Goal: Transaction & Acquisition: Purchase product/service

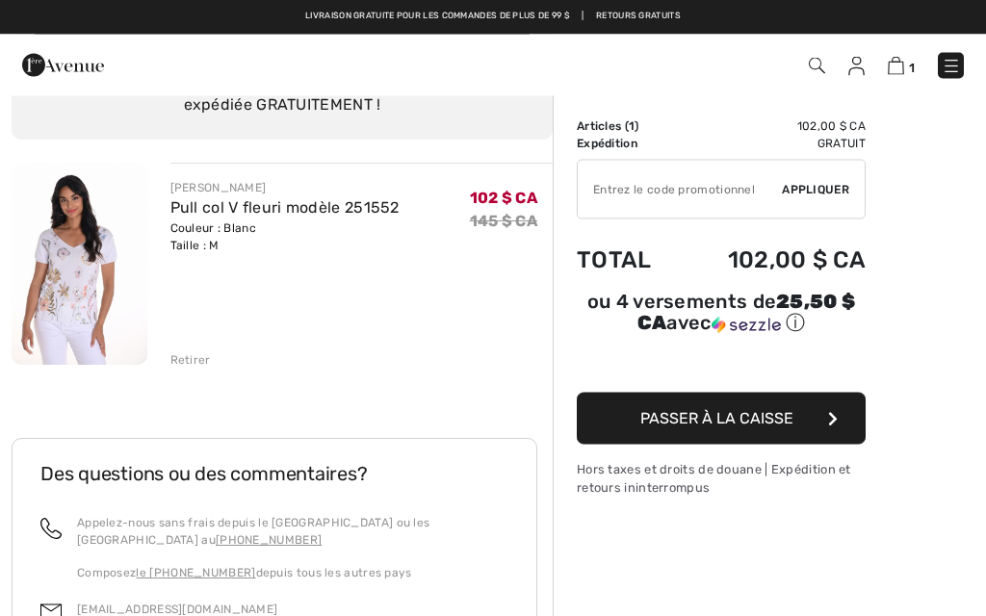
scroll to position [102, 0]
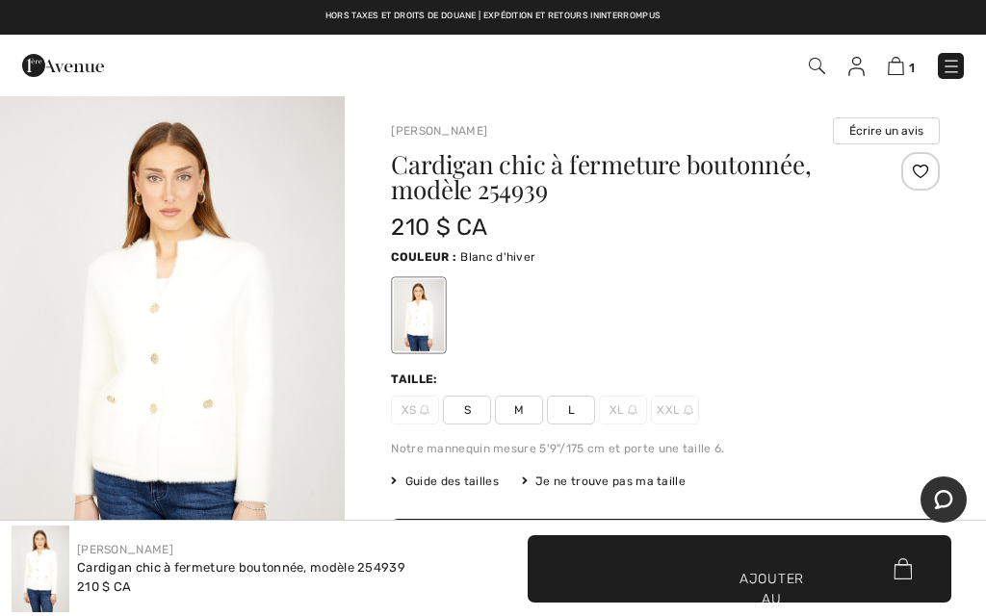
click at [521, 417] on font "M" at bounding box center [519, 409] width 10 height 17
click at [810, 576] on span "✔ Ajouté au panier Ajouter au panier" at bounding box center [739, 568] width 424 height 67
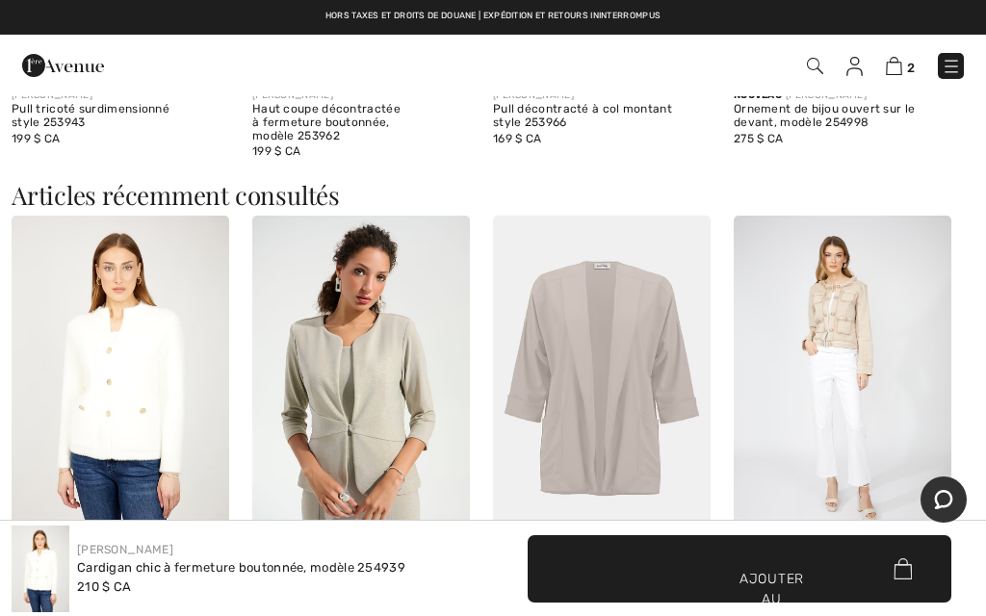
scroll to position [1888, 0]
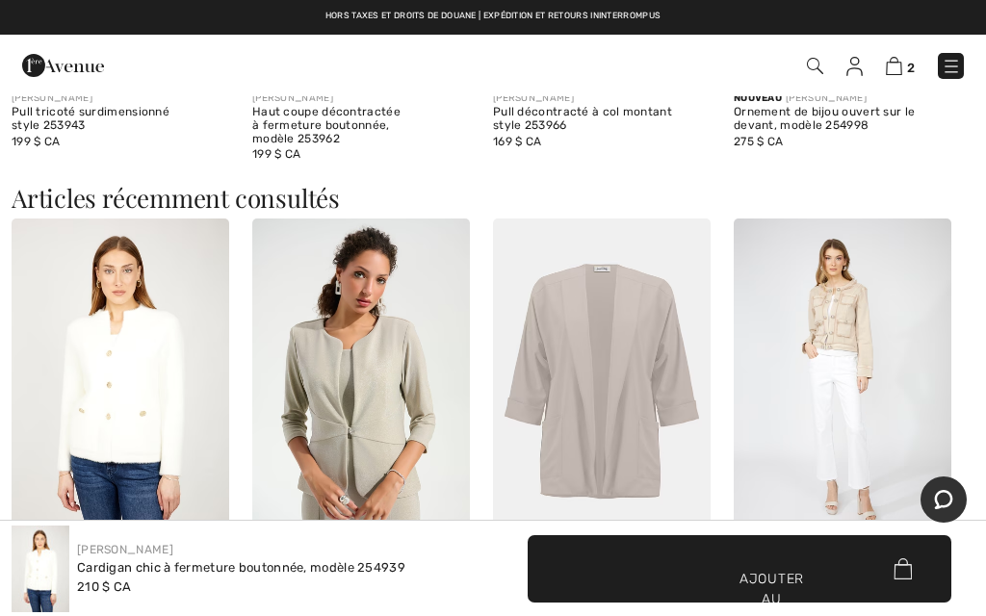
click at [868, 388] on img at bounding box center [842, 382] width 218 height 326
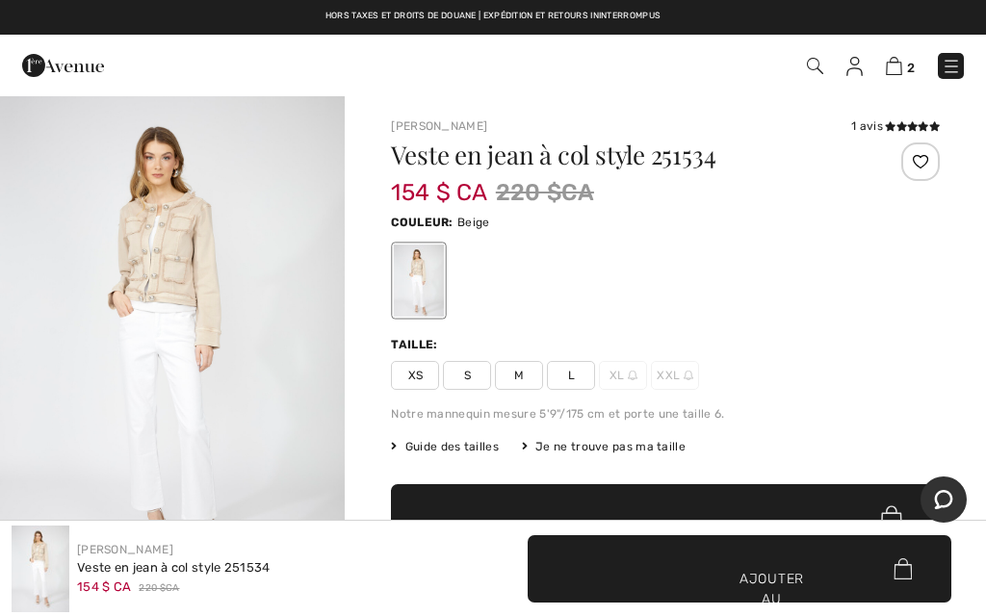
click at [527, 385] on span "M" at bounding box center [519, 375] width 48 height 29
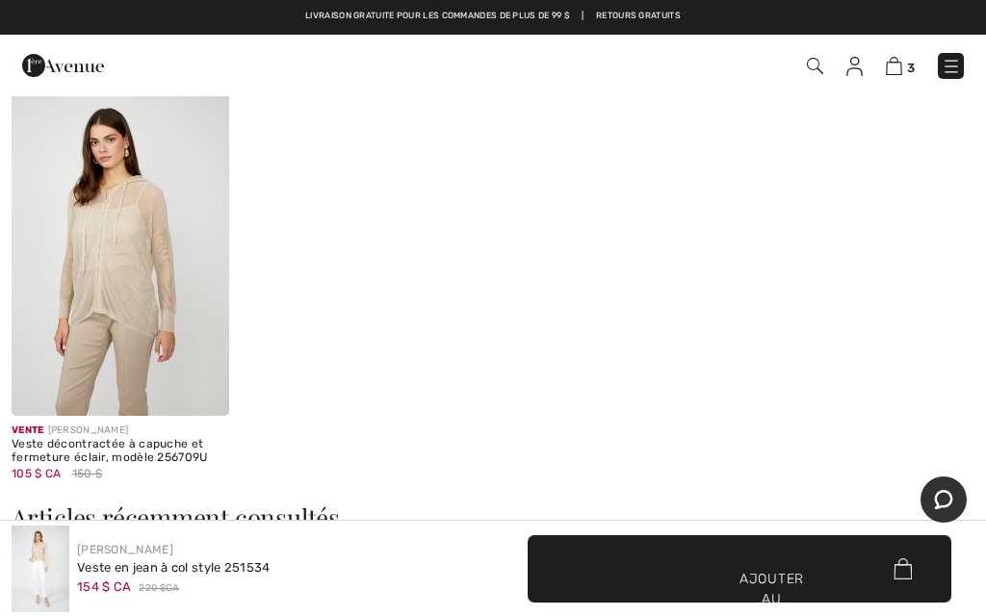
scroll to position [1580, 0]
click at [900, 59] on img at bounding box center [894, 66] width 16 height 18
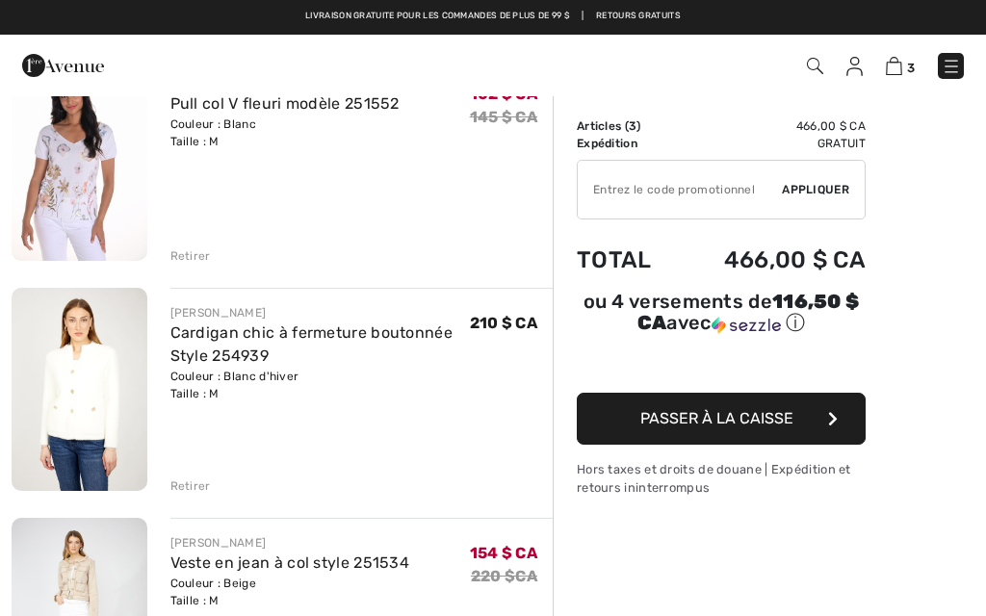
scroll to position [212, 0]
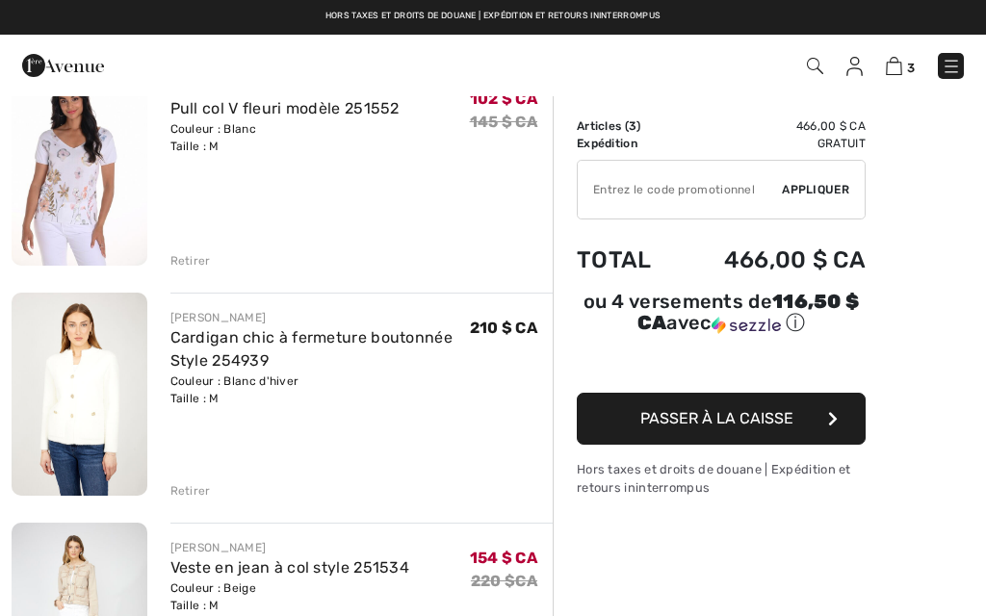
click at [80, 604] on img at bounding box center [80, 624] width 136 height 203
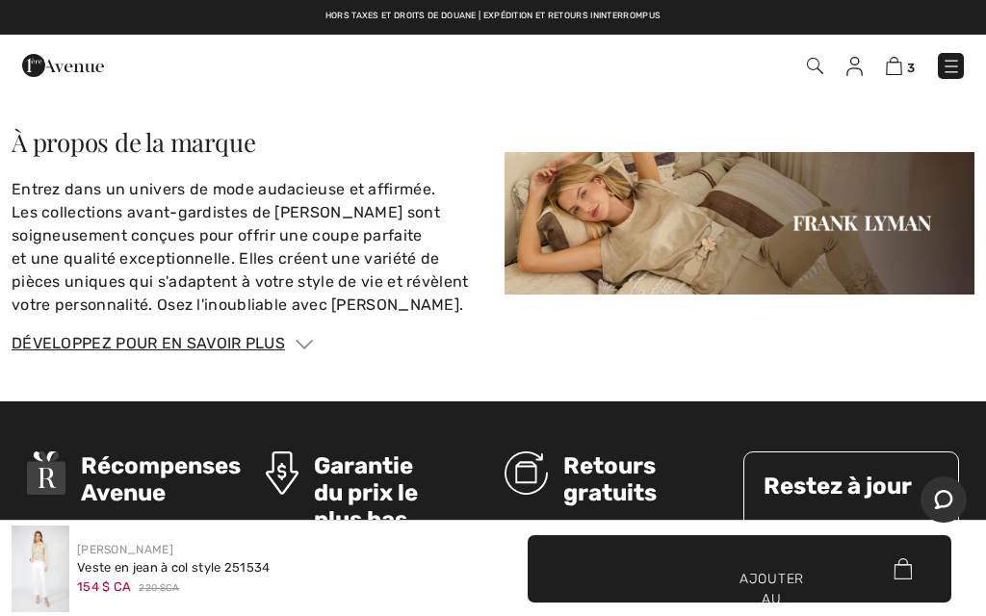
scroll to position [2839, 0]
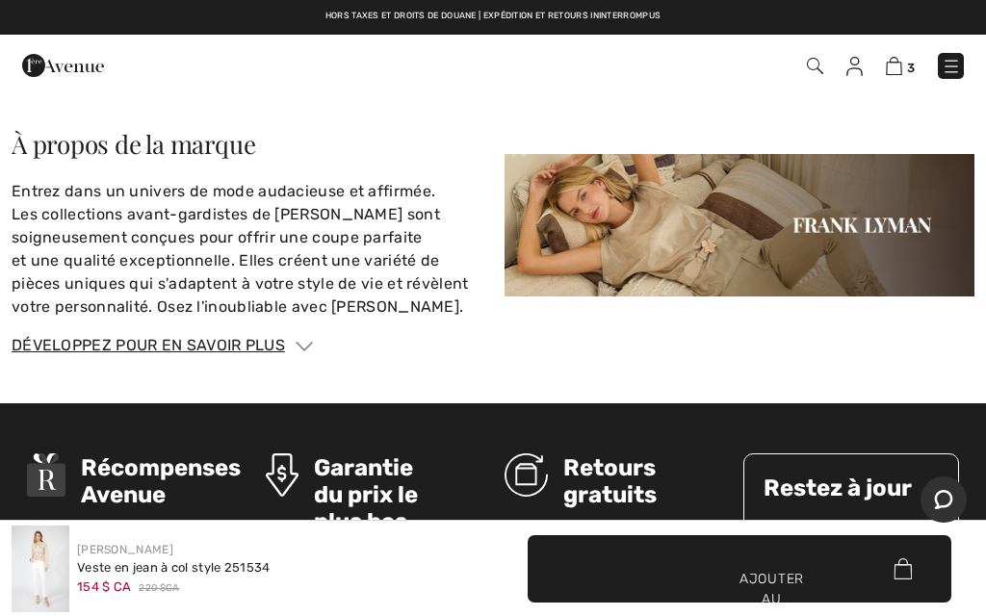
click at [899, 59] on img at bounding box center [894, 66] width 16 height 18
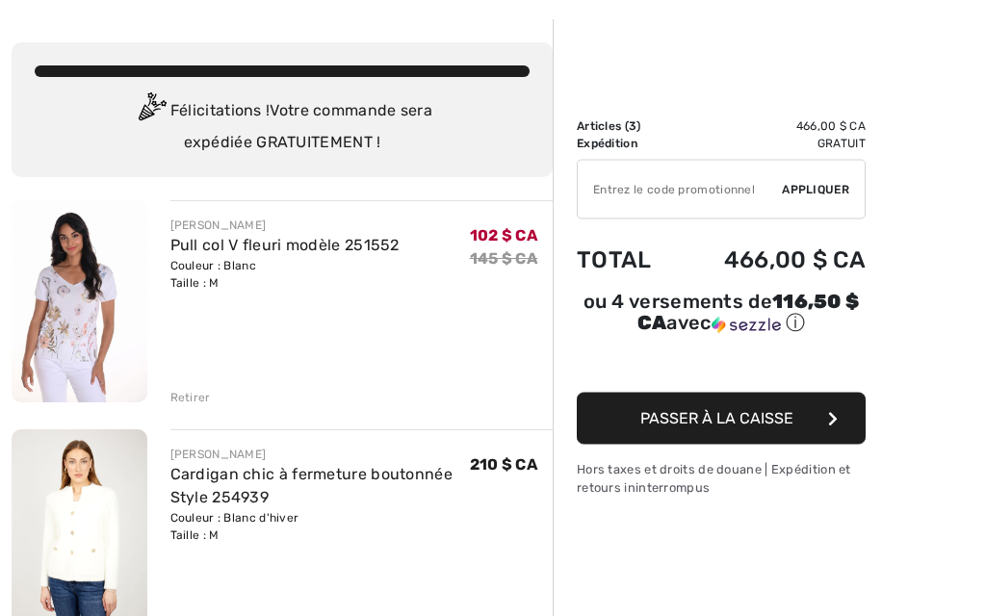
scroll to position [106, 0]
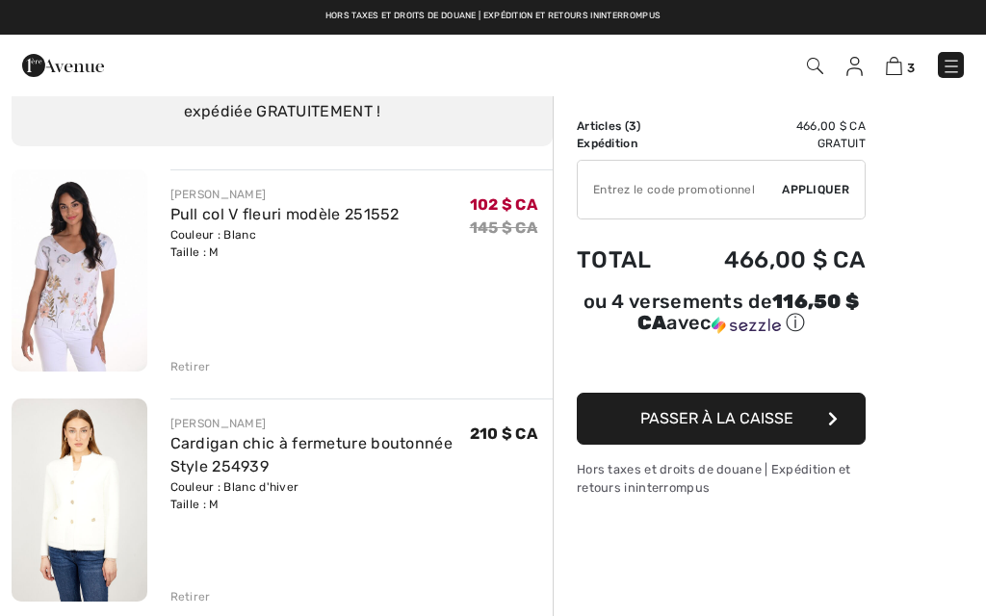
click at [90, 524] on img at bounding box center [80, 500] width 136 height 203
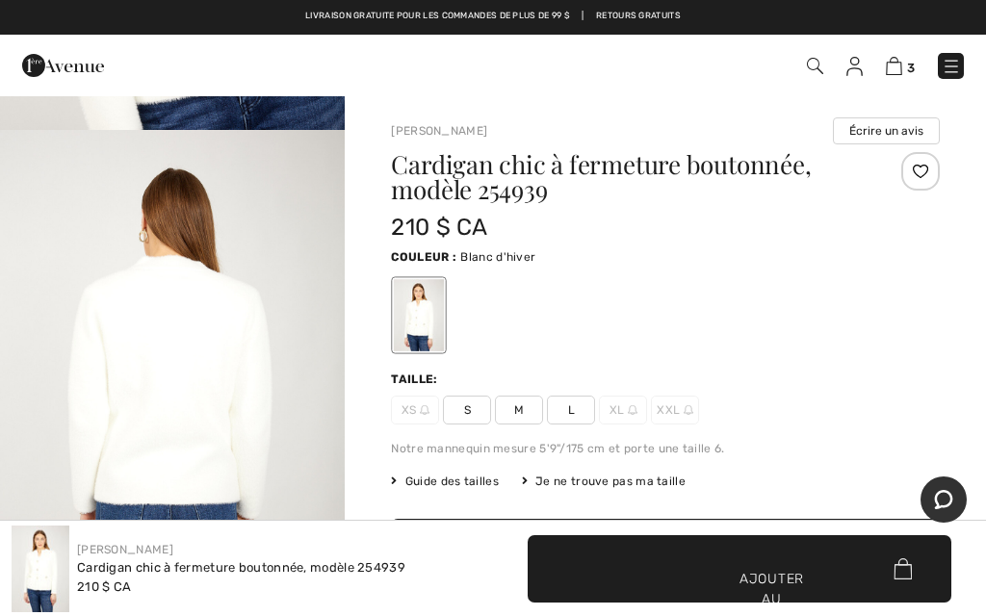
click at [902, 66] on img at bounding box center [894, 66] width 16 height 18
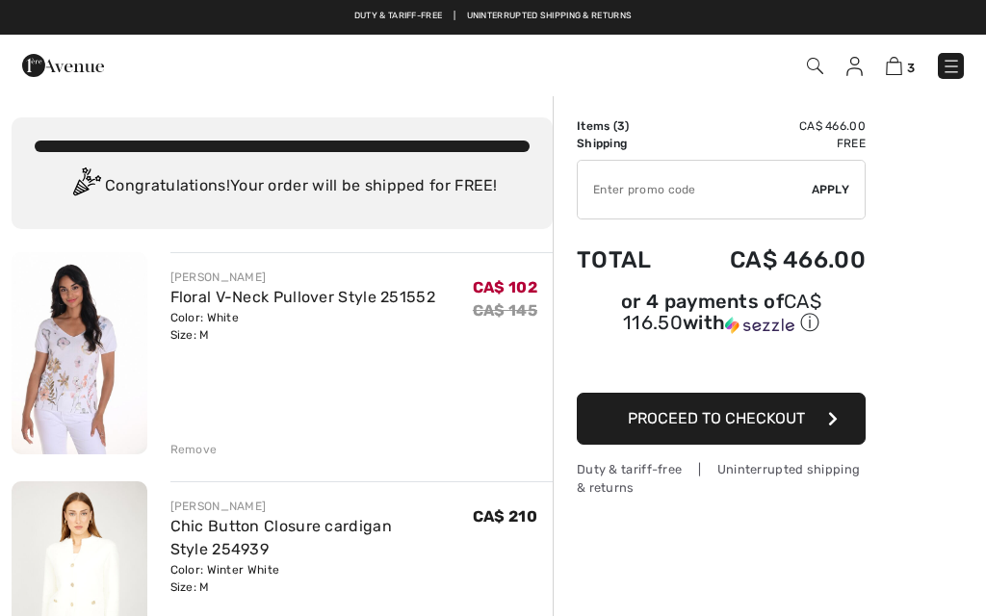
checkbox input "true"
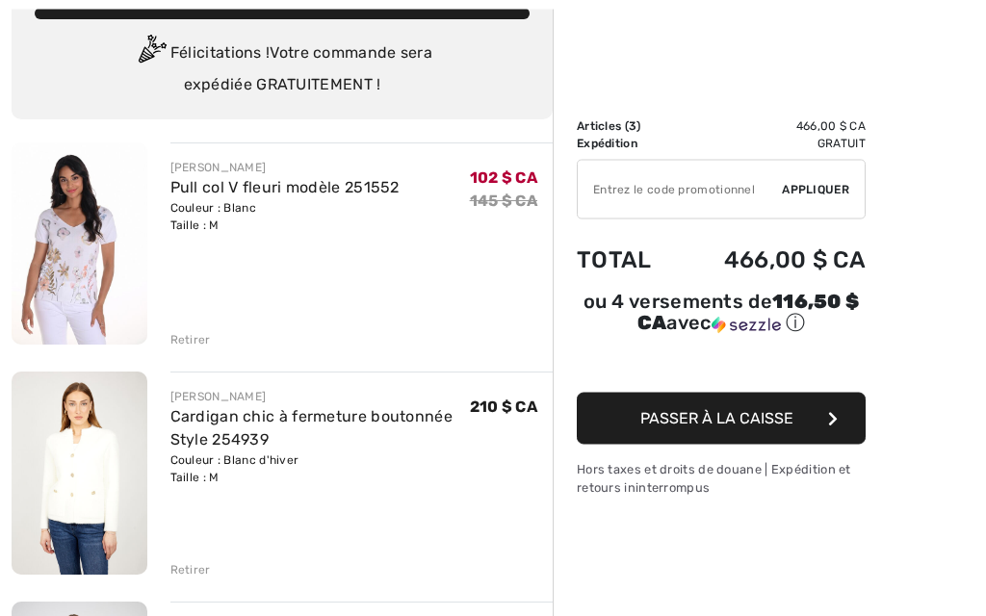
scroll to position [135, 0]
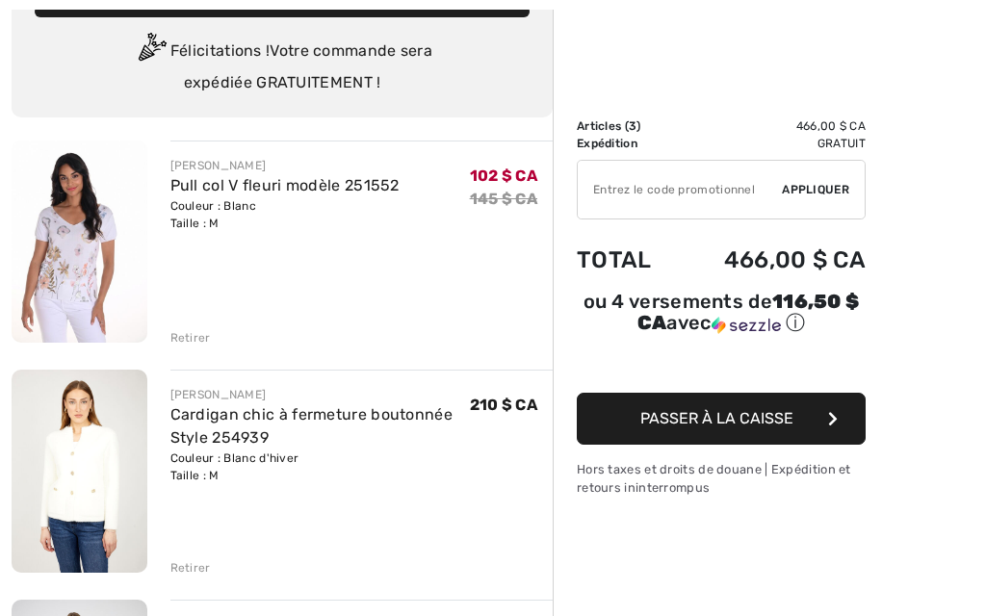
click at [96, 262] on img at bounding box center [80, 242] width 136 height 202
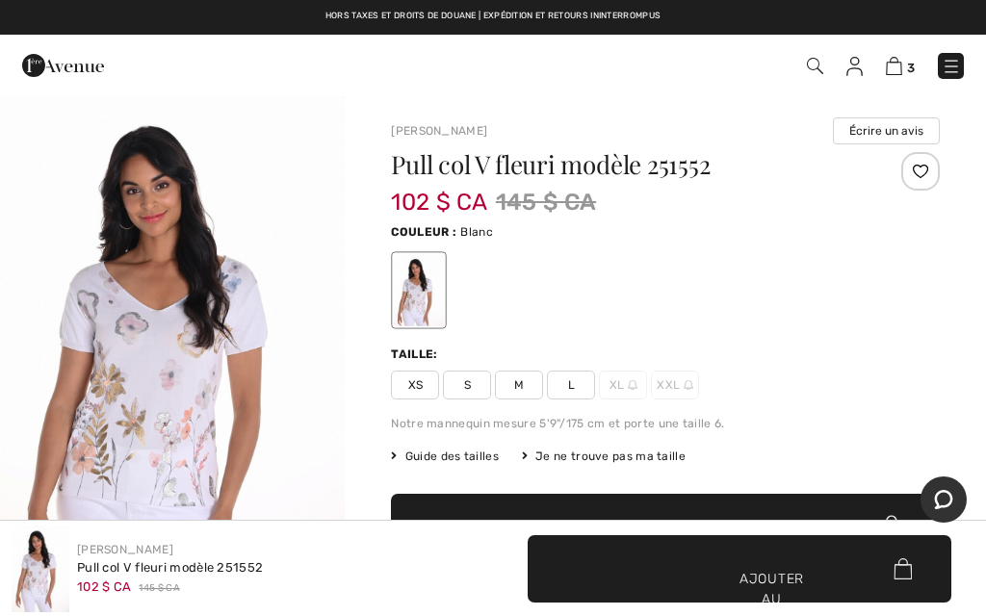
click at [902, 63] on img at bounding box center [894, 66] width 16 height 18
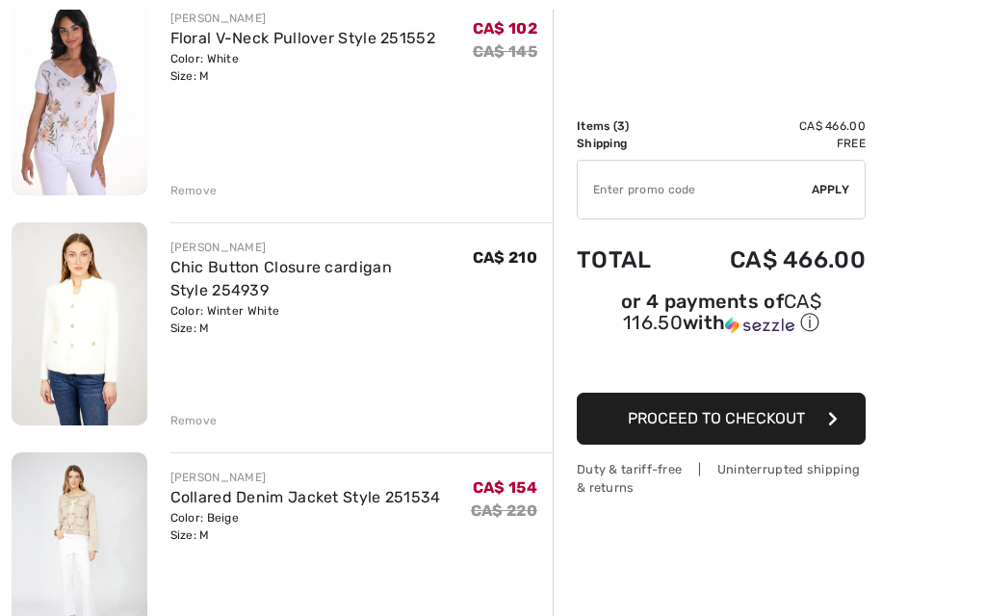
scroll to position [366, 0]
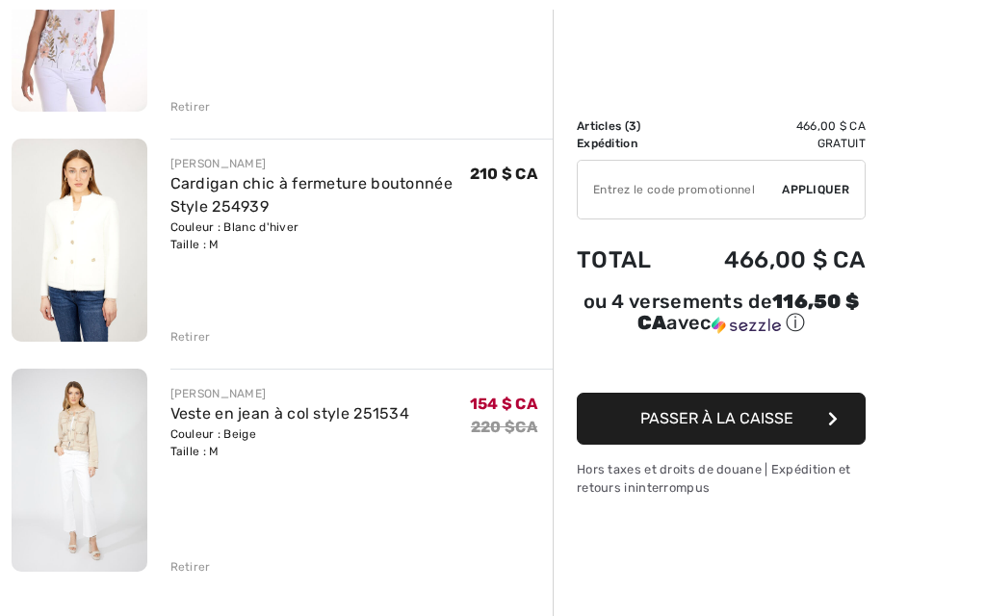
click at [87, 452] on img at bounding box center [80, 470] width 136 height 203
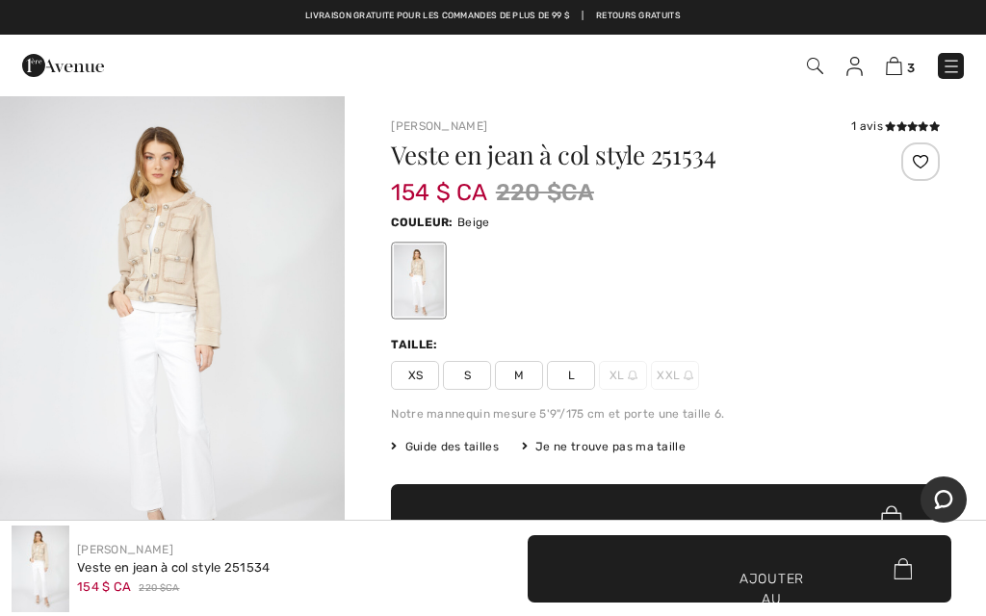
click at [196, 244] on img "1 / 5" at bounding box center [172, 353] width 345 height 518
click at [901, 59] on img at bounding box center [894, 66] width 16 height 18
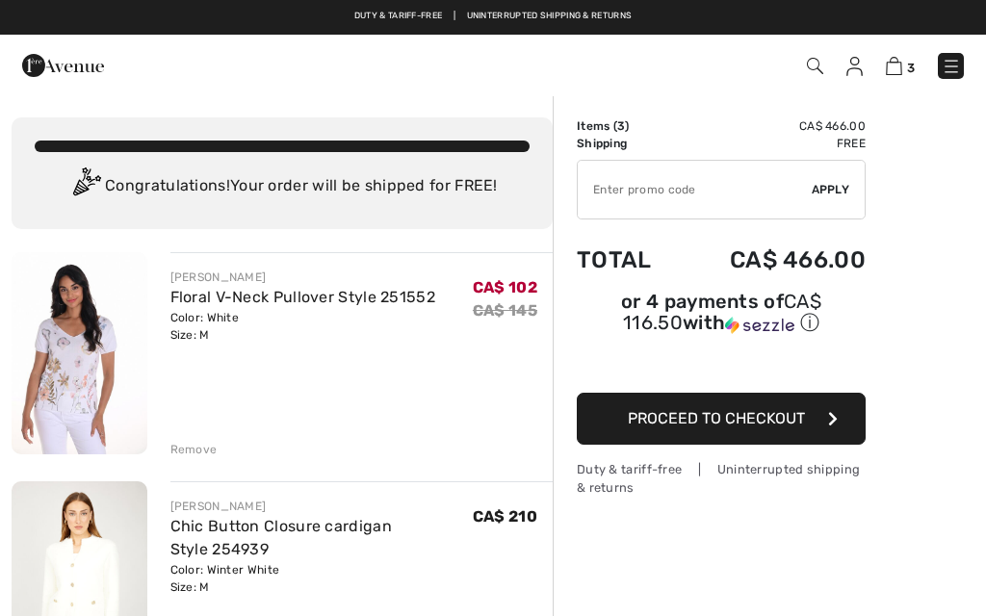
click at [321, 317] on div "Color: White Size: M" at bounding box center [303, 326] width 266 height 35
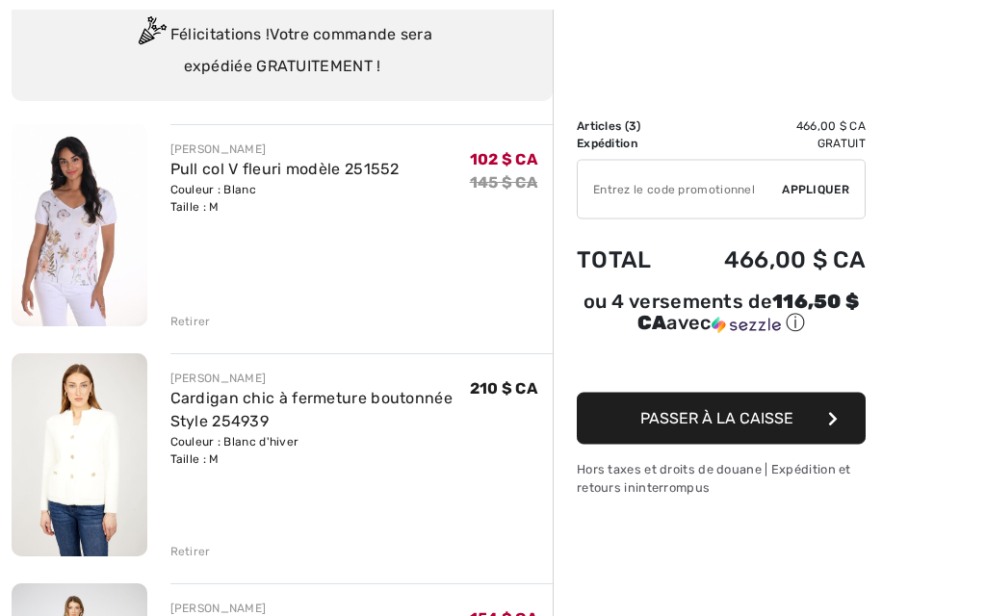
scroll to position [151, 0]
click at [195, 465] on div "Couleur : Blanc d'hiver Taille : M" at bounding box center [319, 450] width 299 height 35
click at [143, 459] on img at bounding box center [80, 453] width 136 height 203
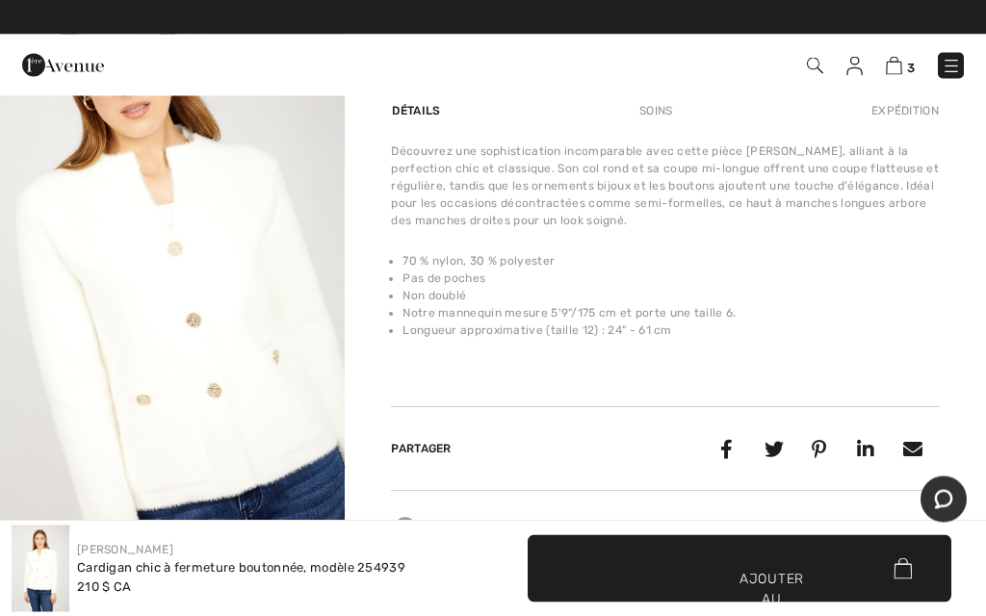
scroll to position [593, 0]
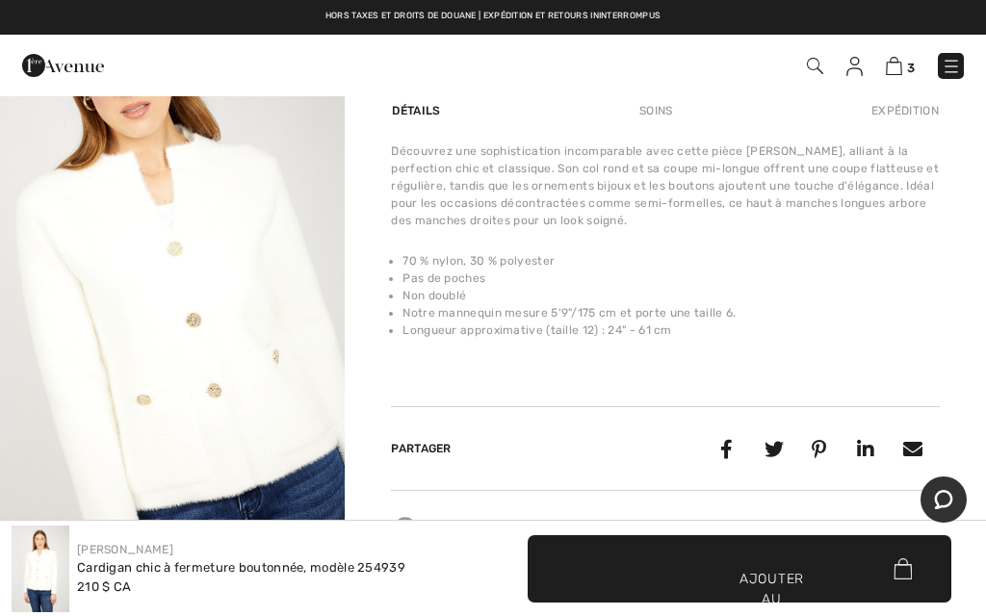
click at [675, 115] on div "Soins" at bounding box center [656, 110] width 66 height 35
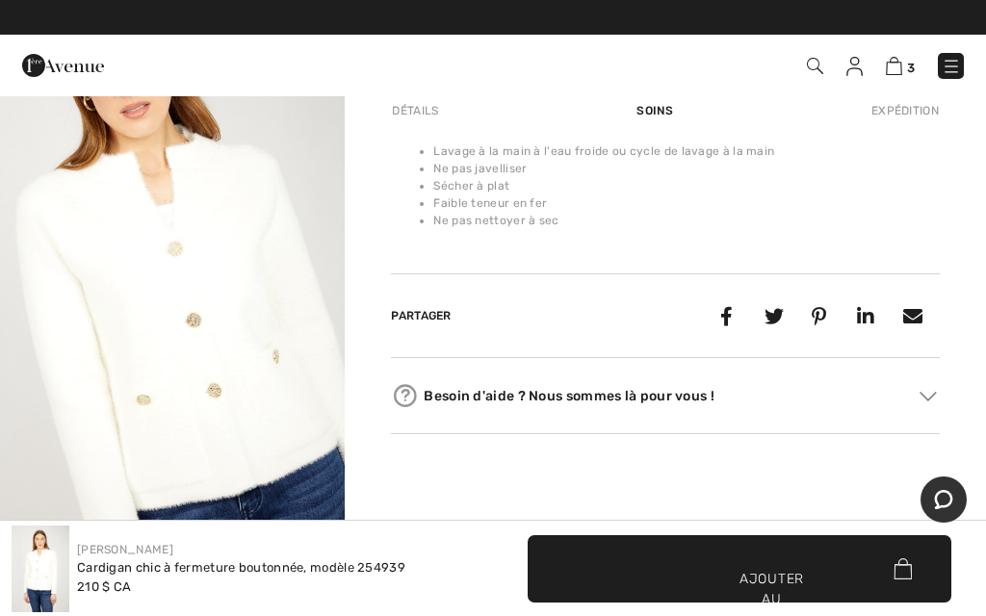
click at [896, 71] on img at bounding box center [894, 66] width 16 height 18
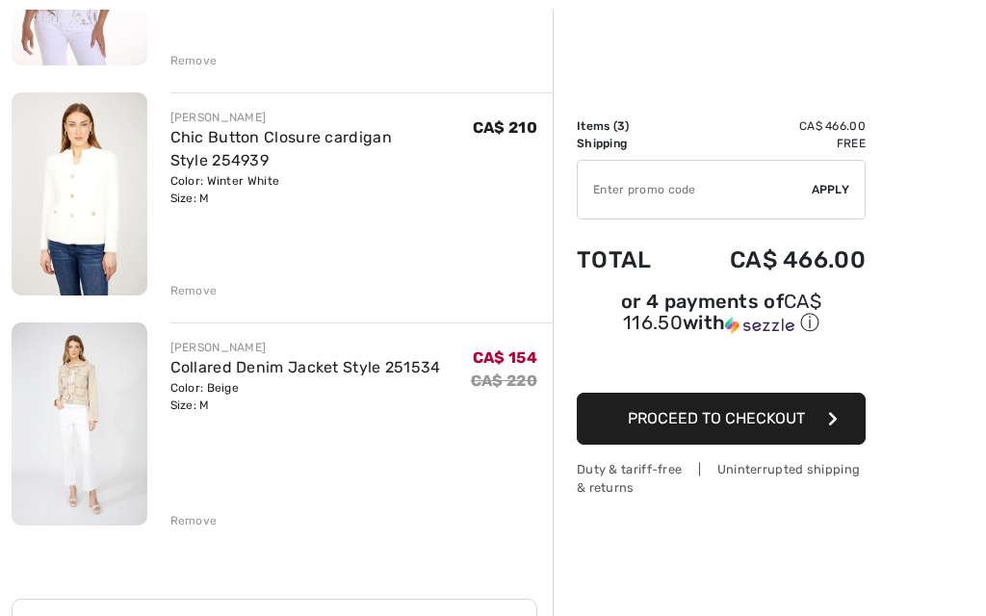
scroll to position [471, 0]
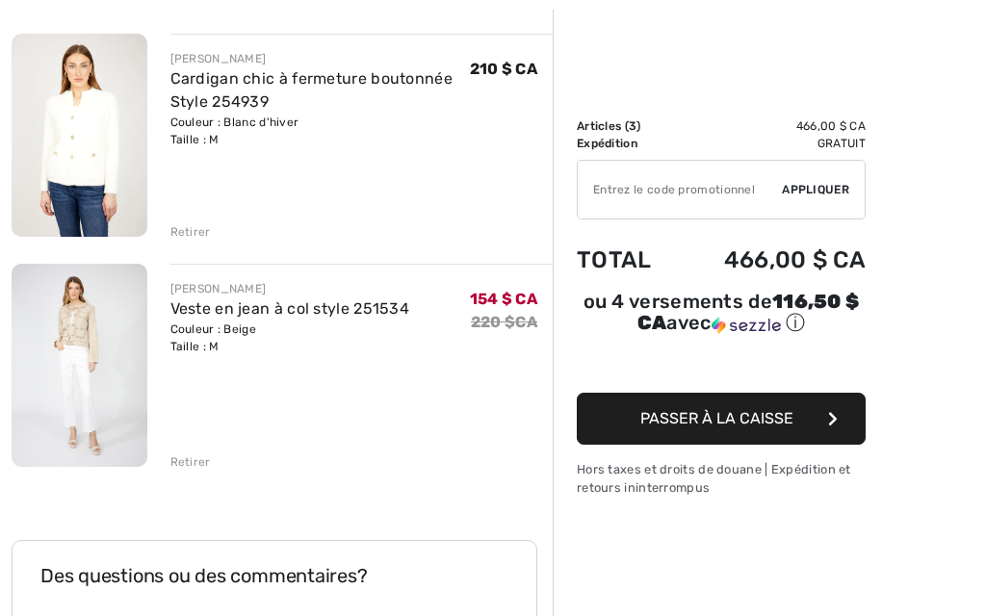
click at [144, 351] on img at bounding box center [80, 365] width 136 height 203
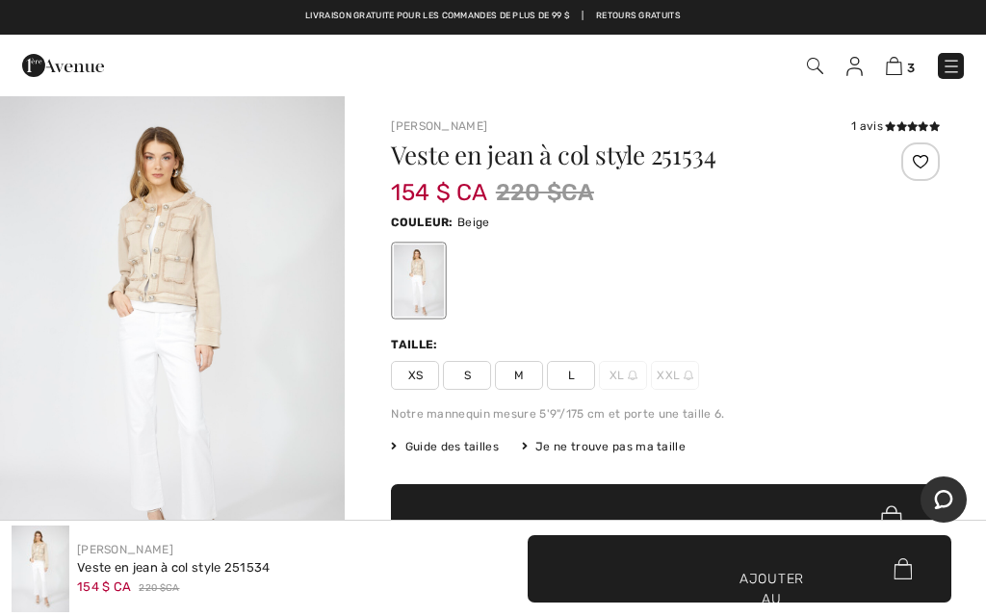
click at [862, 68] on img at bounding box center [854, 66] width 16 height 19
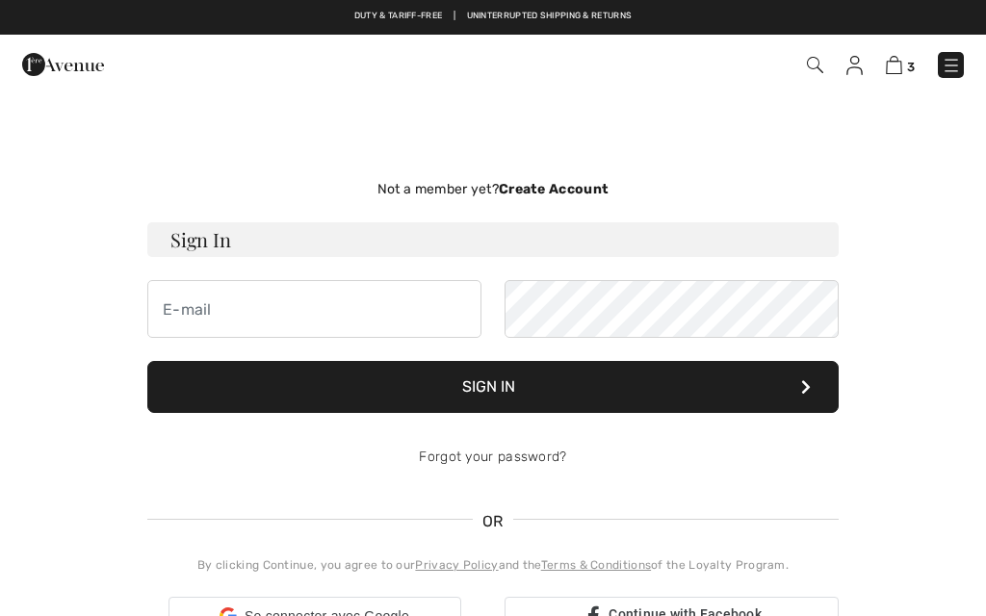
checkbox input "true"
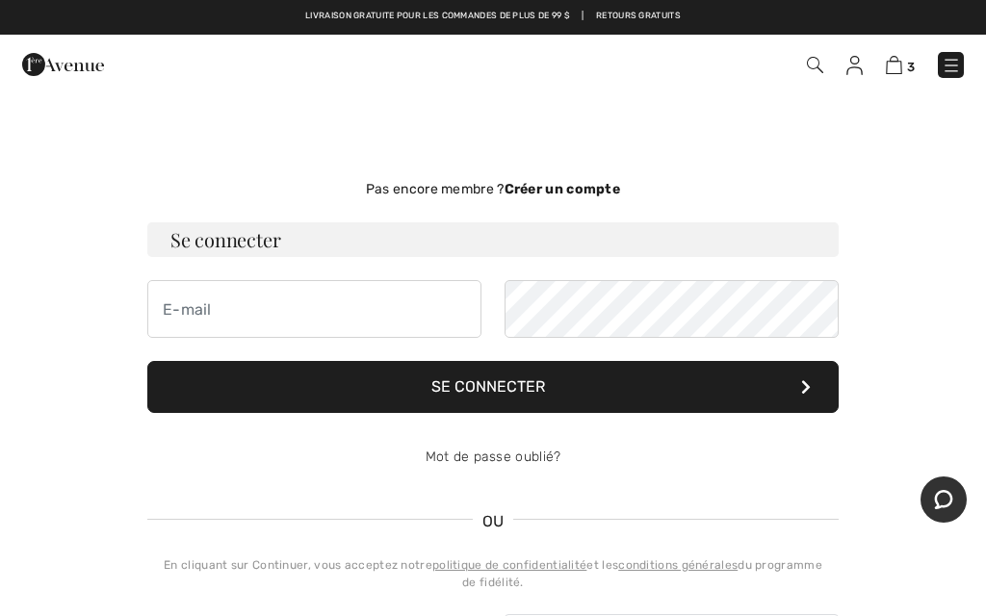
click at [911, 63] on font "3" at bounding box center [911, 67] width 8 height 14
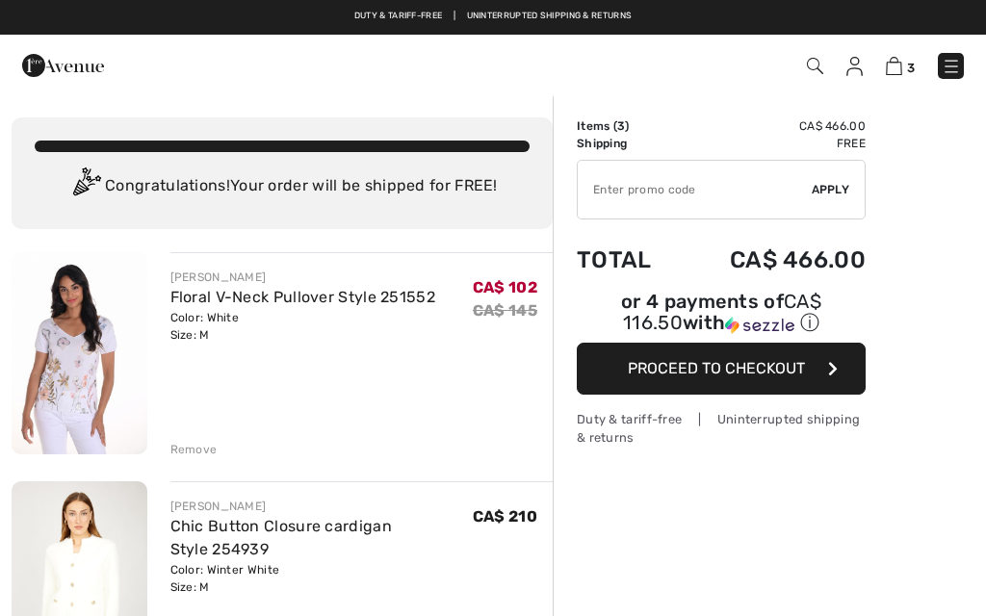
checkbox input "true"
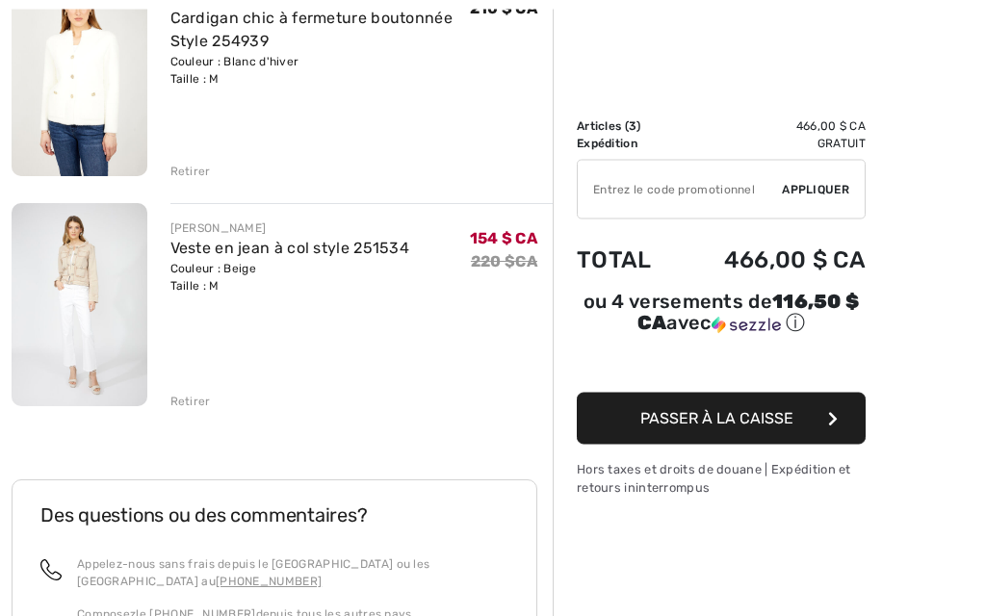
scroll to position [533, 0]
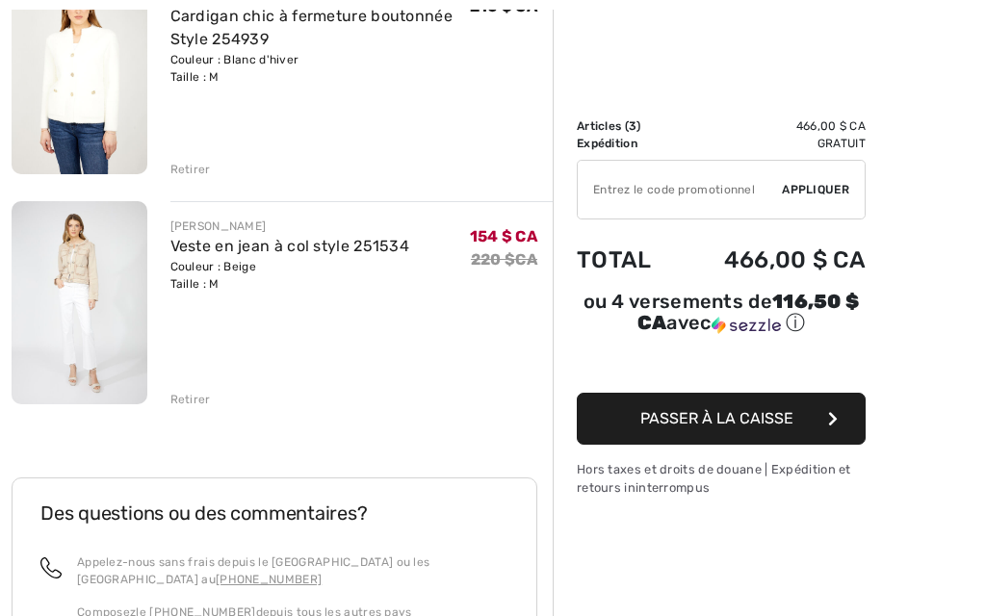
click at [93, 281] on img at bounding box center [80, 302] width 136 height 203
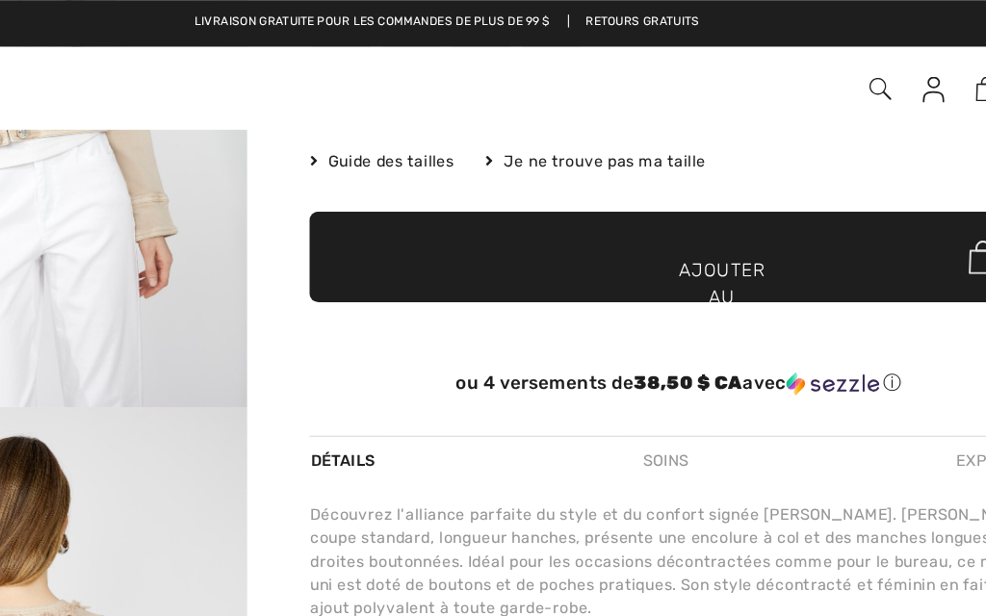
scroll to position [326, 0]
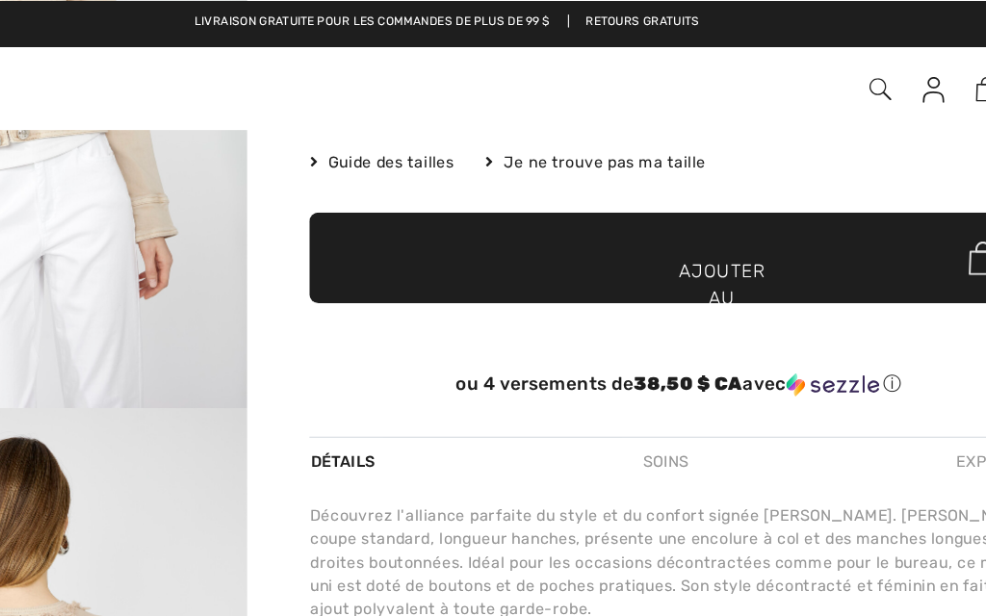
click at [392, 347] on font "Détails" at bounding box center [416, 342] width 48 height 13
click at [392, 348] on font "Détails" at bounding box center [416, 342] width 48 height 13
click at [628, 324] on div "ou 4 versements de 38,50 $ CA avec ⓘ" at bounding box center [665, 289] width 549 height 70
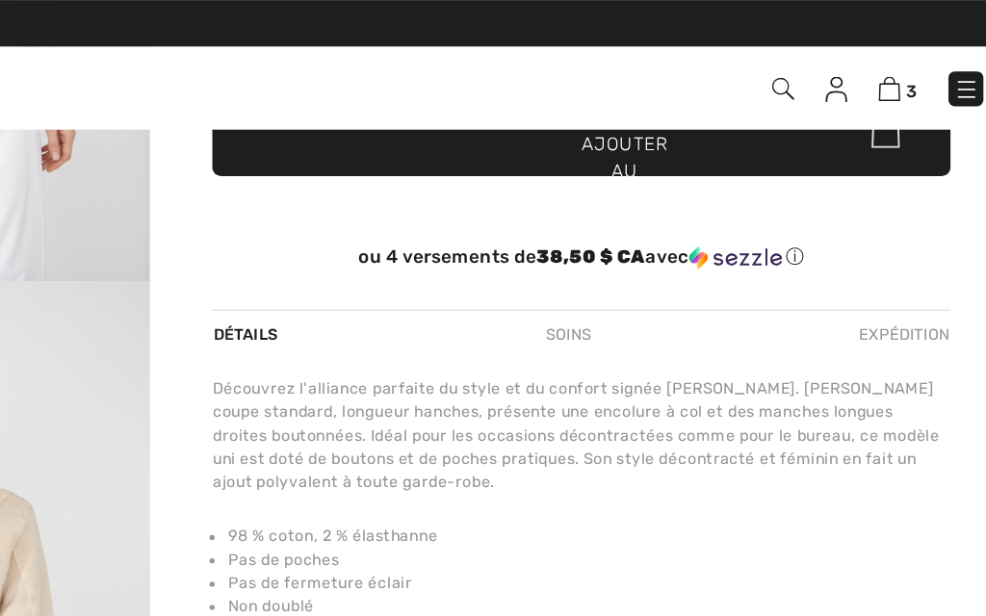
scroll to position [421, 0]
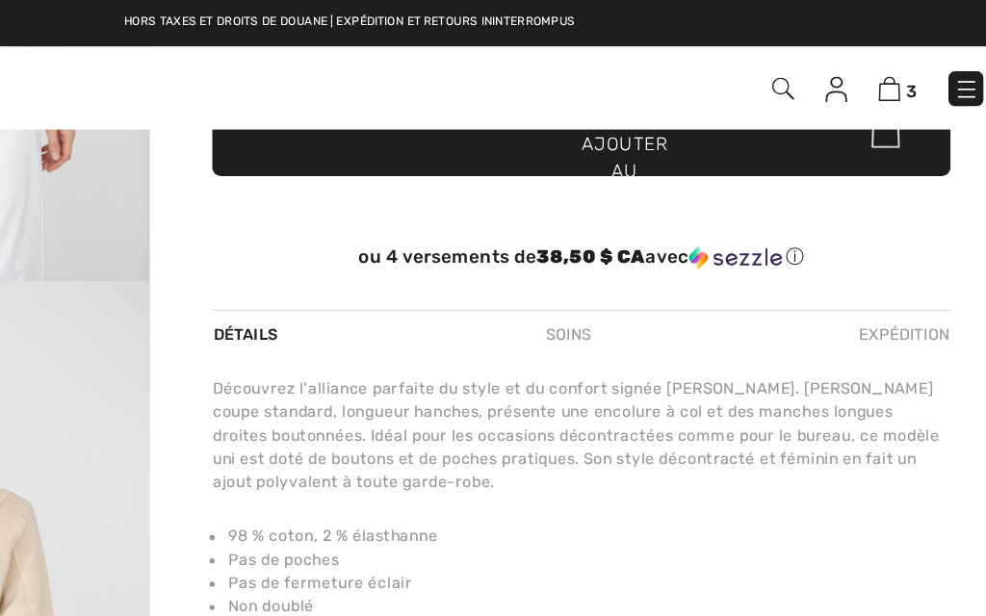
click at [623, 261] on div "Soins" at bounding box center [656, 248] width 66 height 35
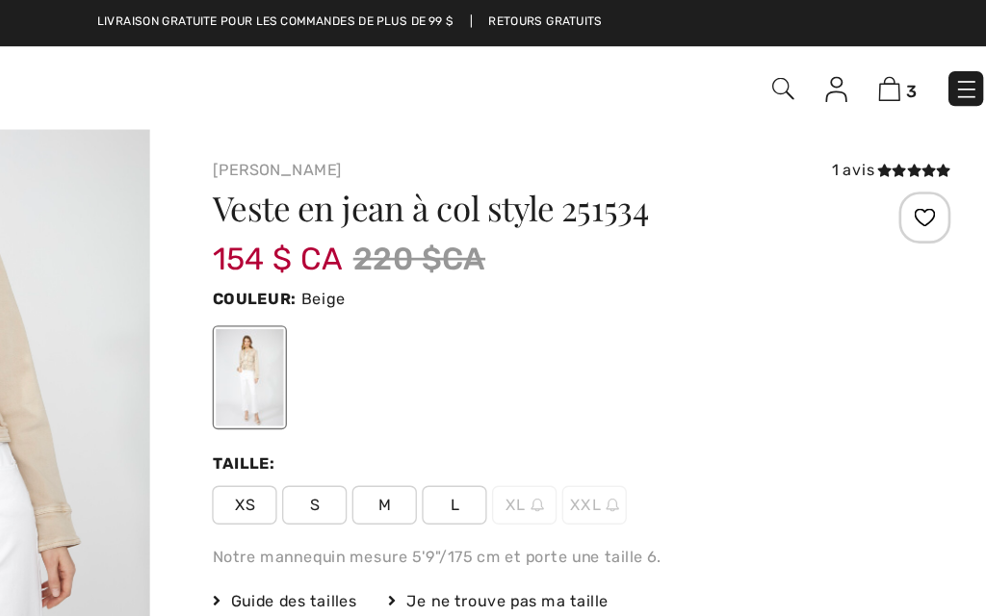
scroll to position [2149, 0]
